Goal: Communication & Community: Answer question/provide support

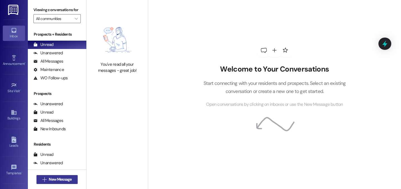
click at [70, 176] on span "New Message" at bounding box center [60, 179] width 23 height 6
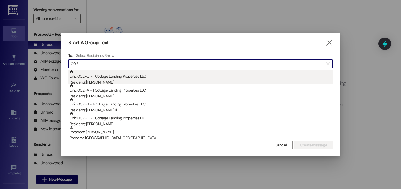
type input "002"
click at [127, 78] on div "Unit: 002~C - 1 Cottage Landing Properties LLC Residents: [PERSON_NAME]" at bounding box center [201, 78] width 263 height 16
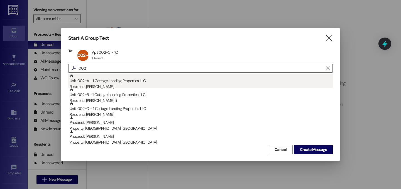
click at [126, 82] on div "Unit: 002~A - 1 Cottage Landing Properties LLC Residents: [PERSON_NAME]" at bounding box center [201, 82] width 263 height 16
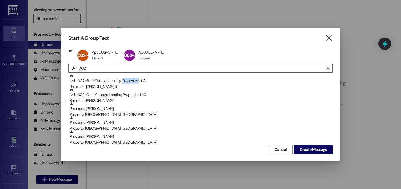
click at [126, 82] on div "Unit: 002~B - 1 Cottage Landing Properties LLC Residents: [PERSON_NAME] Iii" at bounding box center [201, 82] width 263 height 16
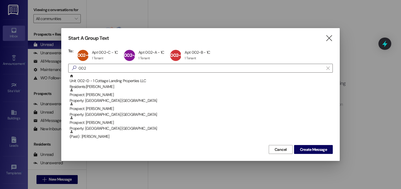
click at [126, 82] on div "Unit: 002~D - 1 Cottage Landing Properties LLC Residents: [PERSON_NAME]" at bounding box center [201, 82] width 263 height 16
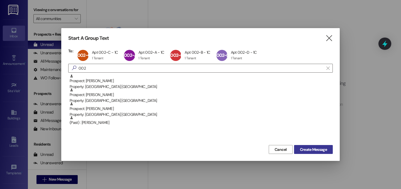
click at [312, 149] on span "Create Message" at bounding box center [313, 150] width 27 height 6
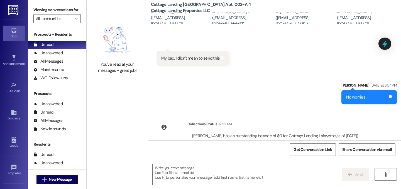
scroll to position [545, 0]
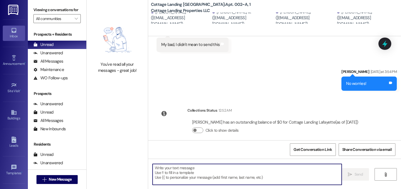
click at [209, 174] on textarea at bounding box center [247, 174] width 189 height 21
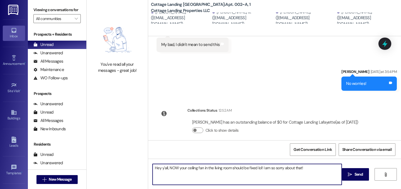
type textarea "Hey y'all, NOW your ceiling fan in the living room should be fixed lol! I am so…"
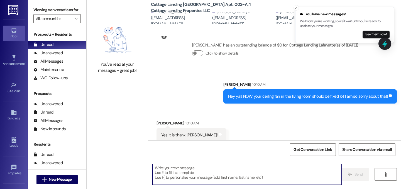
scroll to position [622, 0]
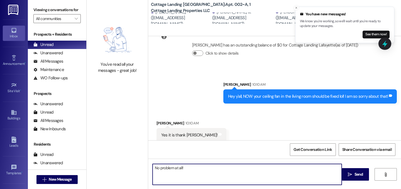
type textarea "No problem at all!"
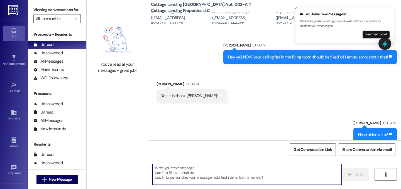
scroll to position [1, 0]
click at [375, 32] on button "See them now!" at bounding box center [375, 35] width 27 height 8
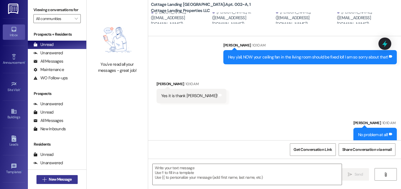
click at [66, 179] on span "New Message" at bounding box center [60, 179] width 23 height 6
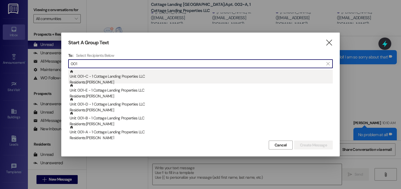
type input "001"
click at [129, 77] on div "Unit: 001~C - 1 Cottage Landing Properties LLC Residents: [PERSON_NAME]" at bounding box center [201, 78] width 263 height 16
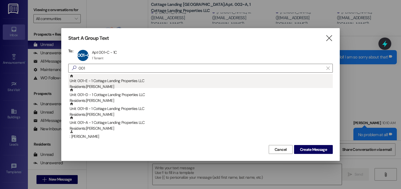
click at [127, 81] on div "Unit: 001~E - 1 Cottage Landing Properties LLC Residents: [PERSON_NAME]" at bounding box center [201, 82] width 263 height 16
click at [127, 81] on div "Unit: 001~D - 1 Cottage Landing Properties LLC Residents: [PERSON_NAME]" at bounding box center [201, 82] width 263 height 16
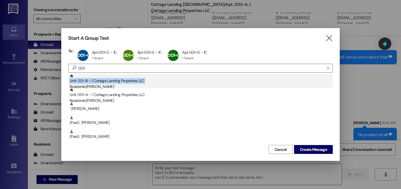
click at [127, 81] on div "Unit: 001~B - 1 Cottage Landing Properties LLC Residents: [PERSON_NAME]" at bounding box center [201, 82] width 263 height 16
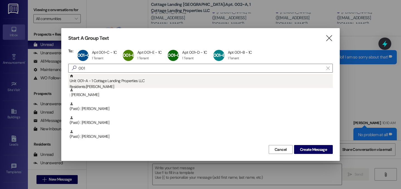
click at [127, 81] on div "Unit: 001~A - 1 Cottage Landing Properties LLC Residents: [PERSON_NAME]" at bounding box center [201, 82] width 263 height 16
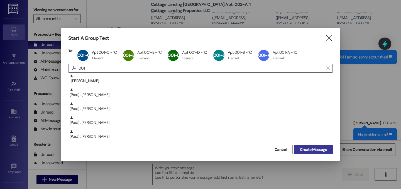
click at [306, 147] on span "Create Message" at bounding box center [313, 150] width 27 height 6
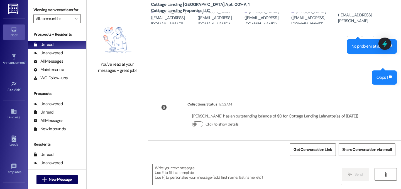
scroll to position [320, 0]
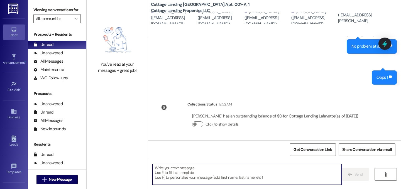
click at [253, 177] on textarea at bounding box center [247, 174] width 189 height 21
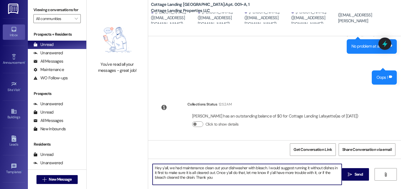
type textarea "Hey y'all, we had maintenance clean out your dishwasher with bleach. I would su…"
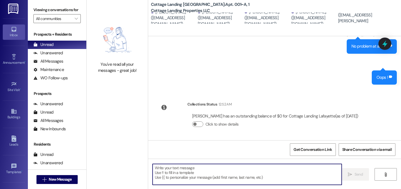
scroll to position [371, 0]
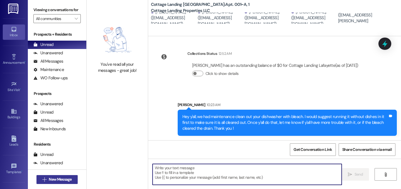
click at [50, 180] on span "New Message" at bounding box center [60, 179] width 23 height 6
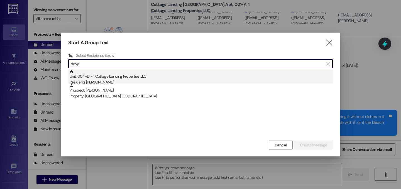
type input "devy"
click at [105, 79] on div "Residents: [PERSON_NAME]" at bounding box center [201, 82] width 263 height 6
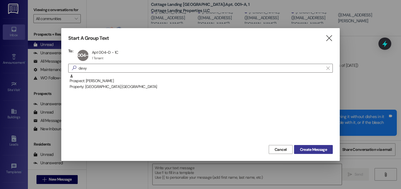
click at [314, 148] on span "Create Message" at bounding box center [313, 150] width 27 height 6
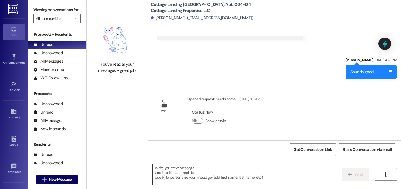
scroll to position [842, 0]
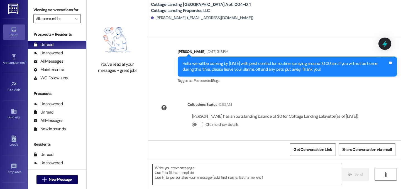
click at [197, 165] on textarea at bounding box center [247, 174] width 189 height 21
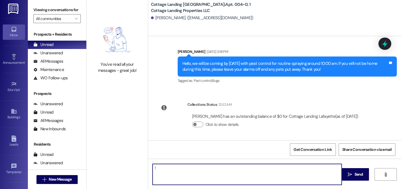
type textarea "!!"
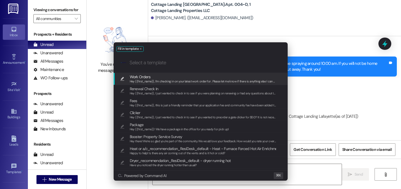
click at [147, 76] on span "Work Orders" at bounding box center [140, 77] width 21 height 6
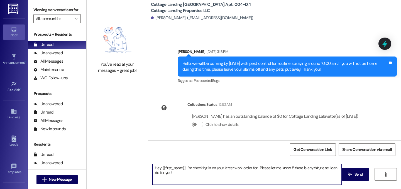
drag, startPoint x: 254, startPoint y: 168, endPoint x: 275, endPoint y: 171, distance: 20.9
click at [254, 168] on textarea "Hey {{first_name}}, I’m checking in on your latest work order for . Please let …" at bounding box center [247, 174] width 189 height 21
type textarea "Hey {{first_name}}, I’m checking in on your latest work order for your caulk be…"
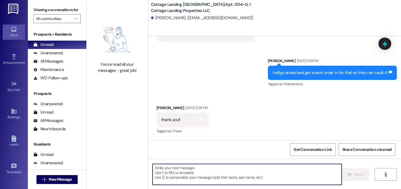
scroll to position [699, 0]
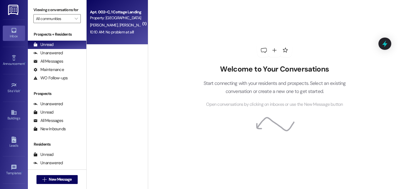
click at [122, 31] on div "10:10 AM: No problem at all! 10:10 AM: No problem at all!" at bounding box center [112, 32] width 44 height 5
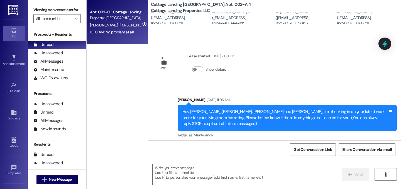
scroll to position [670, 0]
